Goal: Check status: Check status

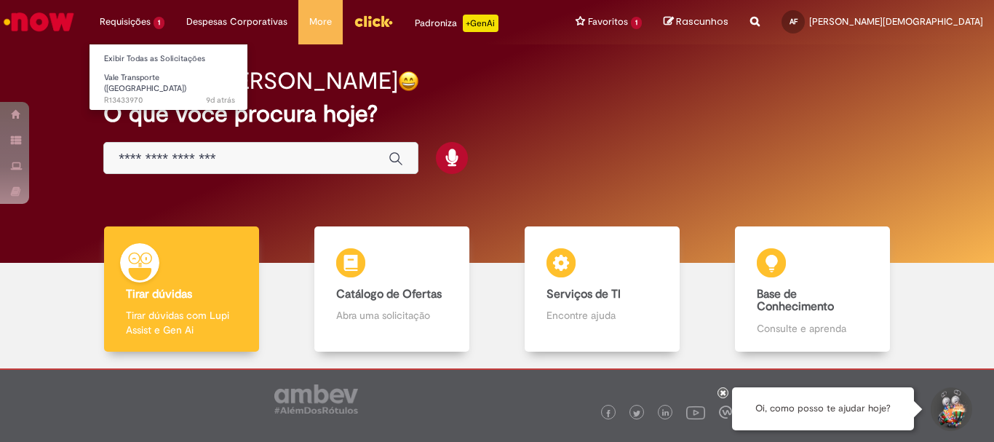
click at [130, 17] on li "Requisições 1 Exibir Todas as Solicitações Vale Transporte (VT) 9d atrás 9 dias…" at bounding box center [132, 22] width 87 height 44
click at [142, 52] on link "Exibir Todas as Solicitações" at bounding box center [169, 59] width 160 height 16
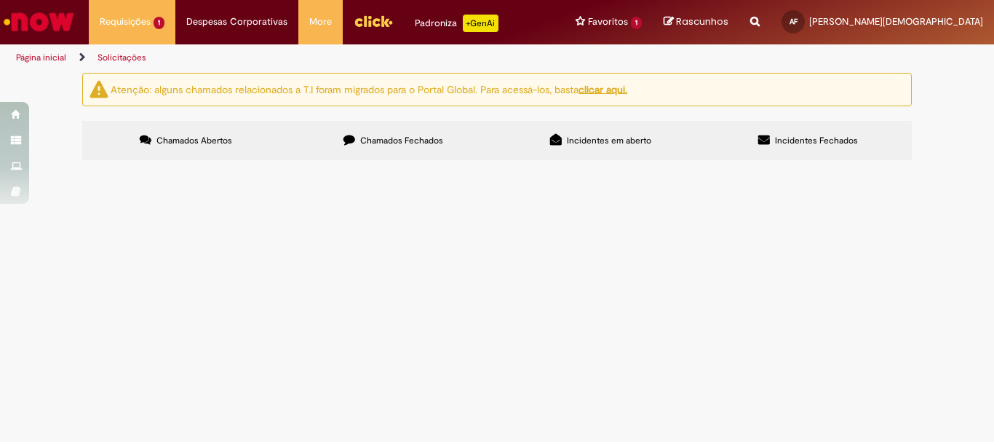
click at [0, 0] on span "Vale Transporte ([GEOGRAPHIC_DATA])" at bounding box center [0, 0] width 0 height 0
click at [0, 0] on td at bounding box center [0, 0] width 0 height 0
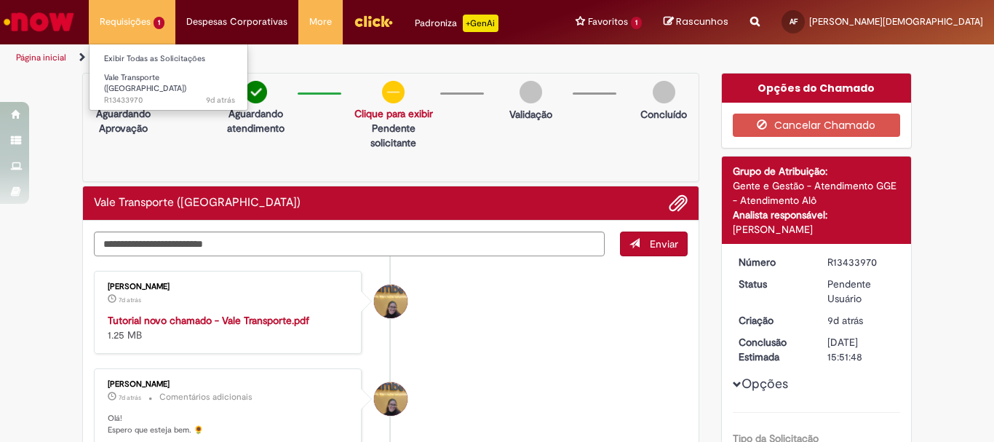
click at [145, 20] on li "Requisições 1 Exibir Todas as Solicitações Vale Transporte (VT) 9d atrás 9 dias…" at bounding box center [132, 22] width 87 height 44
click at [149, 57] on link "Exibir Todas as Solicitações" at bounding box center [169, 59] width 160 height 16
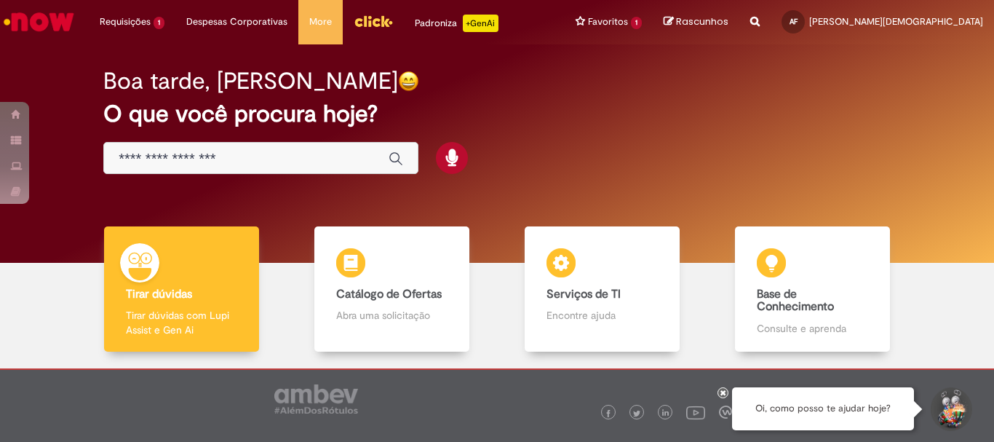
click at [431, 20] on div "Padroniza +GenAi" at bounding box center [457, 23] width 84 height 17
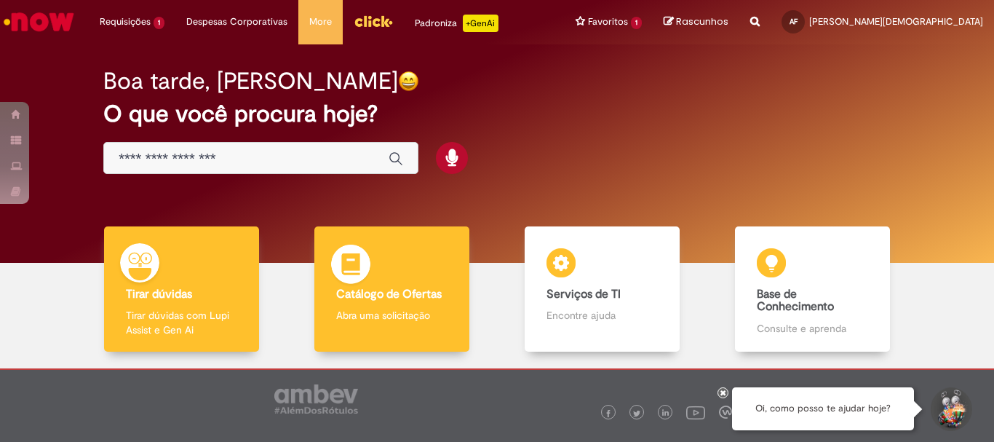
scroll to position [71, 0]
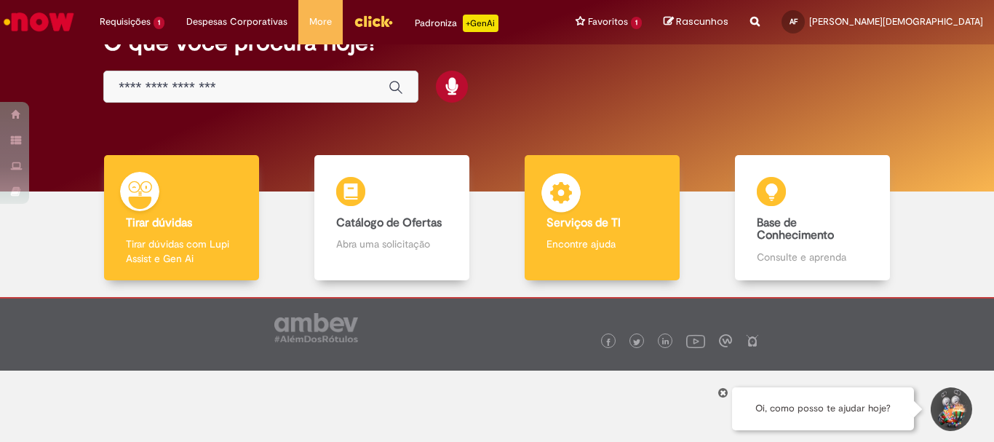
click at [562, 246] on p "Encontre ajuda" at bounding box center [601, 243] width 111 height 15
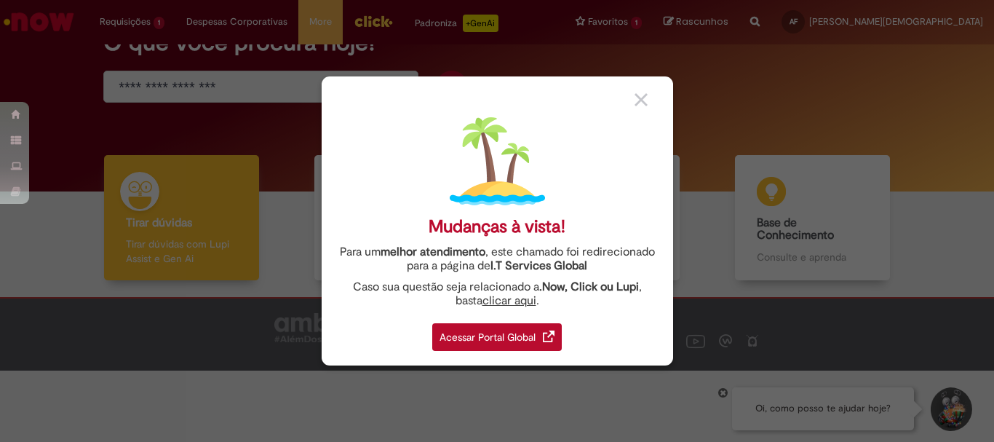
click at [642, 93] on img at bounding box center [640, 99] width 13 height 13
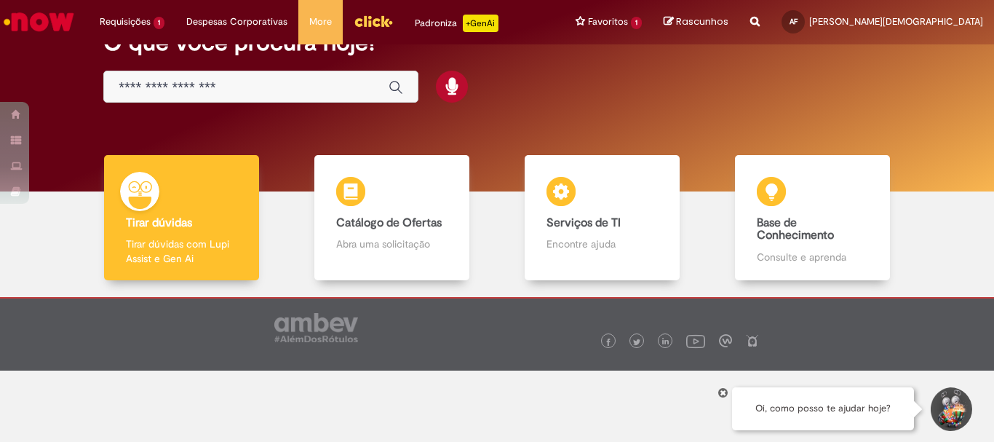
scroll to position [0, 0]
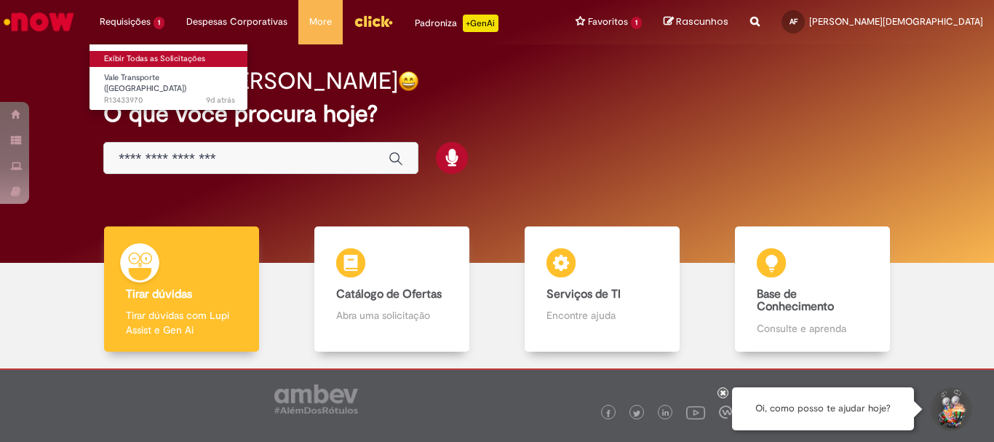
click at [131, 60] on link "Exibir Todas as Solicitações" at bounding box center [169, 59] width 160 height 16
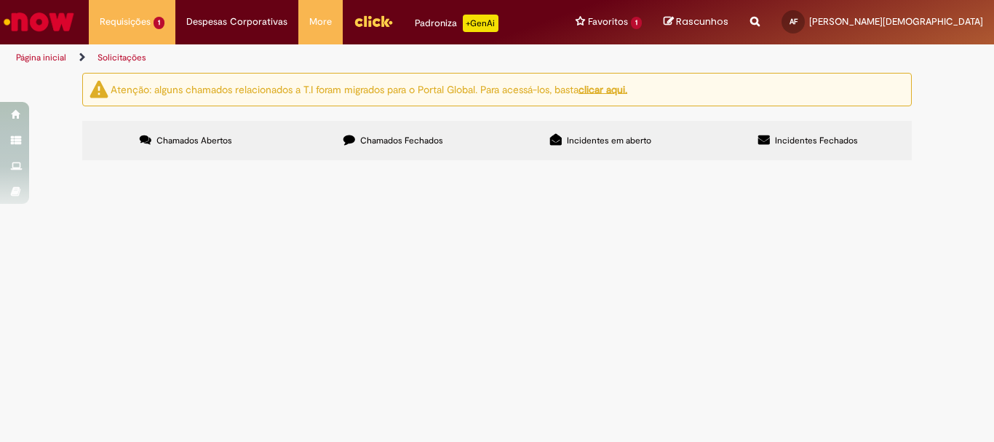
click at [396, 128] on label "Chamados Fechados" at bounding box center [393, 140] width 207 height 39
click at [581, 129] on label "Incidentes em aberto" at bounding box center [600, 140] width 207 height 39
click at [130, 144] on label "Chamados Abertos" at bounding box center [185, 140] width 207 height 39
